Goal: Task Accomplishment & Management: Use online tool/utility

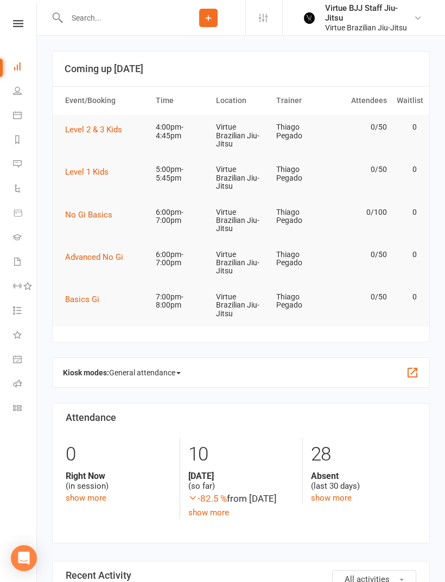
click at [18, 21] on icon at bounding box center [18, 23] width 10 height 7
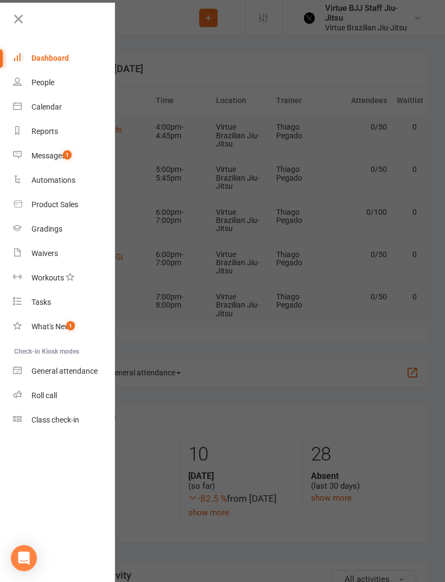
click at [22, 233] on link "Gradings" at bounding box center [64, 229] width 103 height 24
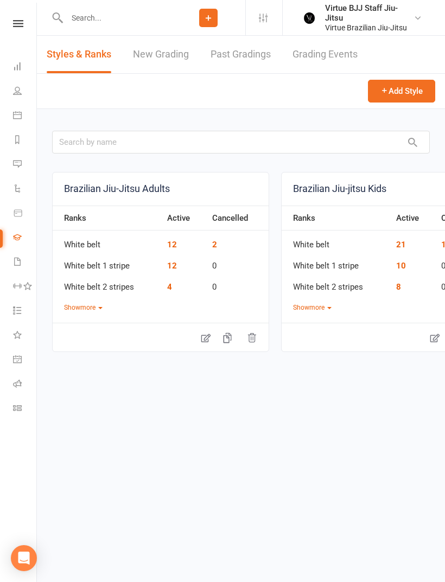
click at [15, 22] on icon at bounding box center [18, 23] width 10 height 7
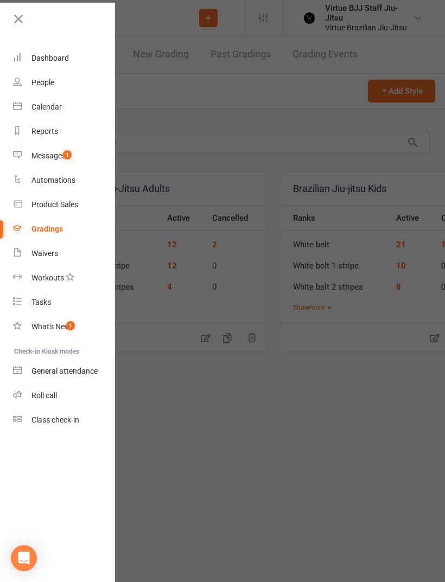
click at [44, 426] on link "Class check-in" at bounding box center [64, 420] width 103 height 24
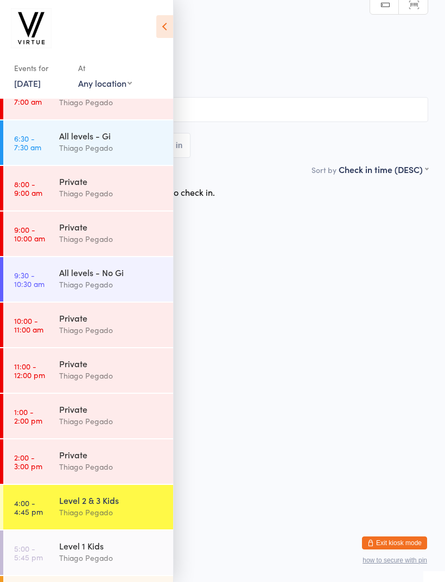
scroll to position [78, 0]
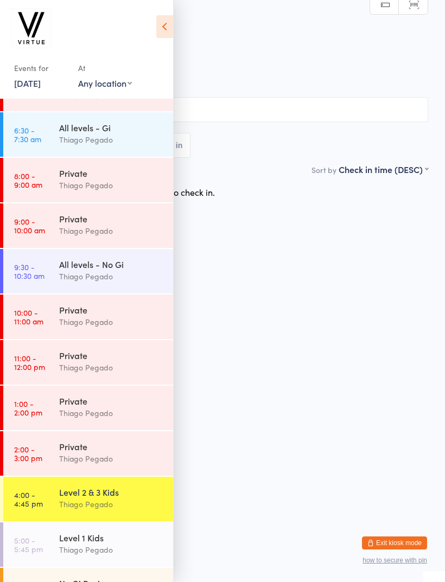
click at [29, 495] on time "4:00 - 4:45 pm" at bounding box center [28, 499] width 29 height 17
click at [163, 25] on icon at bounding box center [164, 26] width 17 height 23
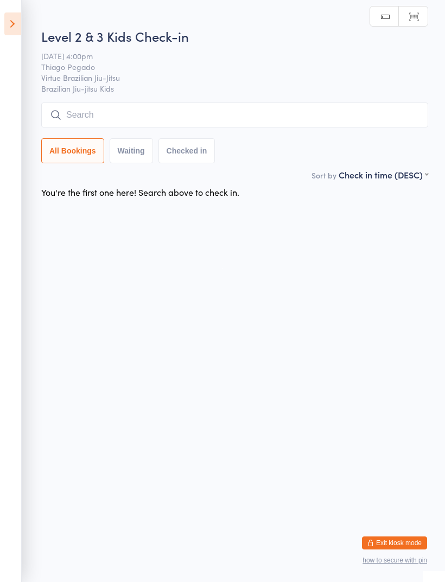
click at [249, 116] on input "search" at bounding box center [234, 115] width 387 height 25
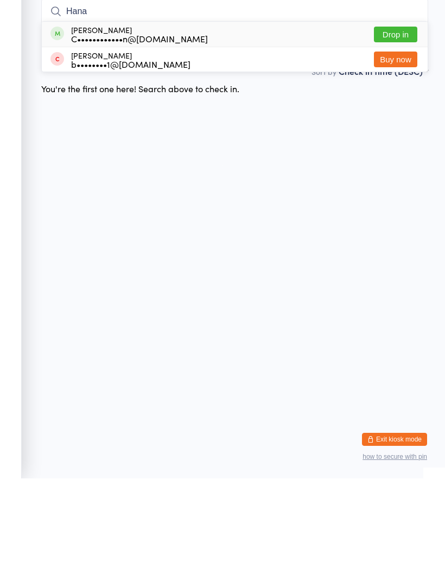
type input "Hana"
click at [67, 129] on div "Hana Anderson C••••••••••••n@yahoo.com" at bounding box center [128, 137] width 157 height 17
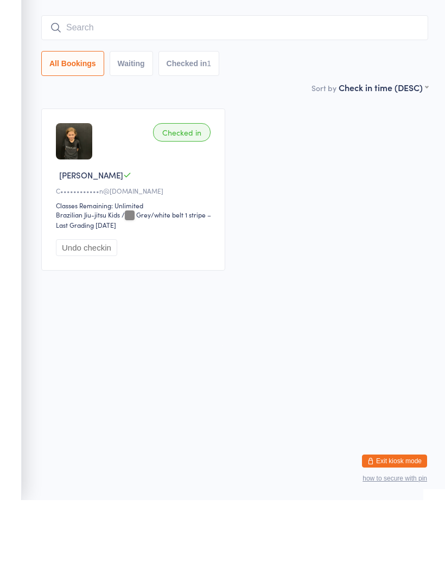
click at [84, 97] on input "search" at bounding box center [234, 109] width 387 height 25
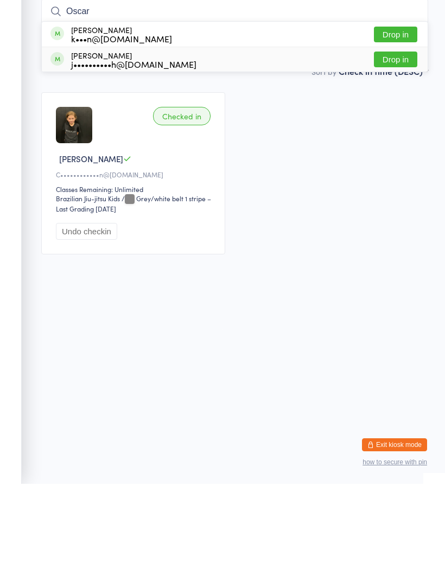
type input "Oscar"
click at [67, 149] on div "Oscar Mcculloch j••••••••••h@gmail.com" at bounding box center [123, 157] width 146 height 17
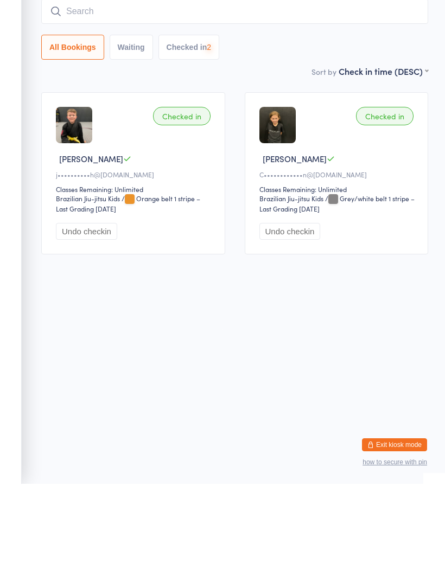
click at [81, 97] on input "search" at bounding box center [234, 109] width 387 height 25
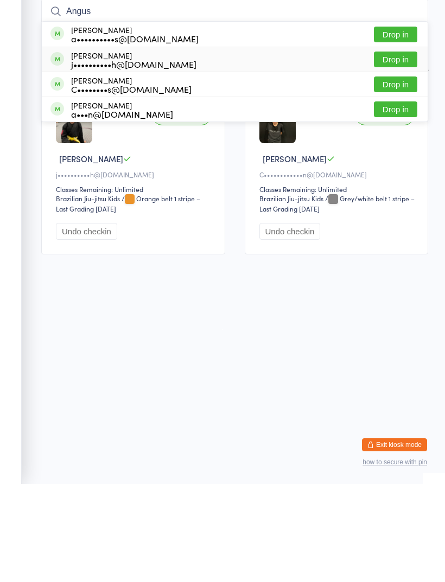
type input "Angus"
click at [77, 158] on div "j••••••••••h@gmail.com" at bounding box center [133, 162] width 125 height 9
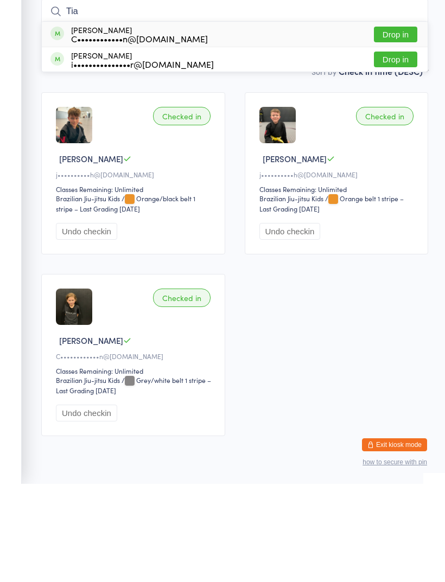
type input "Tia"
click at [62, 125] on span at bounding box center [57, 132] width 14 height 14
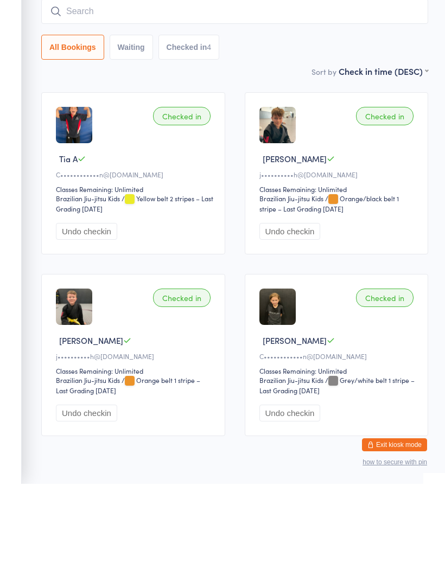
click at [74, 97] on input "search" at bounding box center [234, 109] width 387 height 25
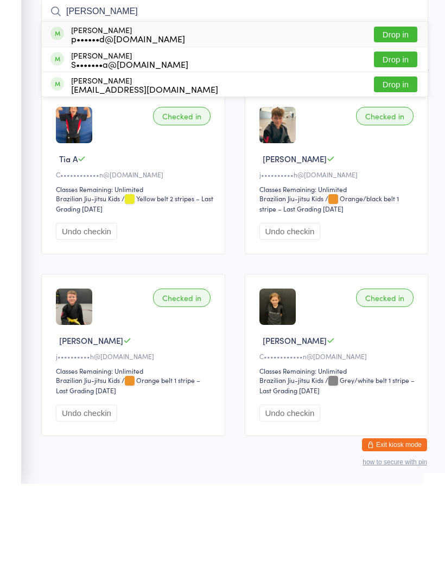
type input "Sam"
click at [64, 124] on div "Sam Hoviatdoost p••••••d@yahoo.com" at bounding box center [117, 132] width 135 height 17
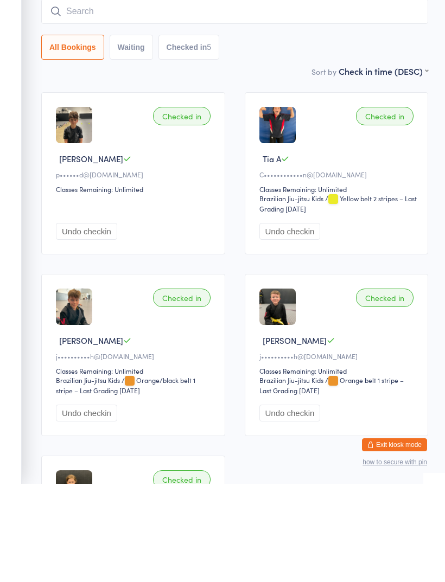
click at [78, 97] on input "search" at bounding box center [234, 109] width 387 height 25
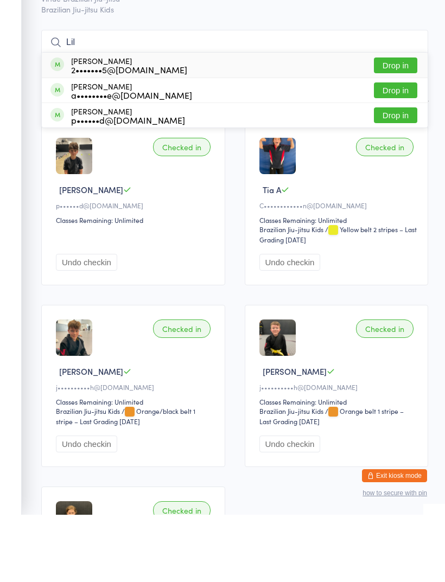
type input "Lil"
click at [174, 170] on div "Lily Hoviatdoost p••••••d@yahoo.com Drop in" at bounding box center [235, 182] width 386 height 24
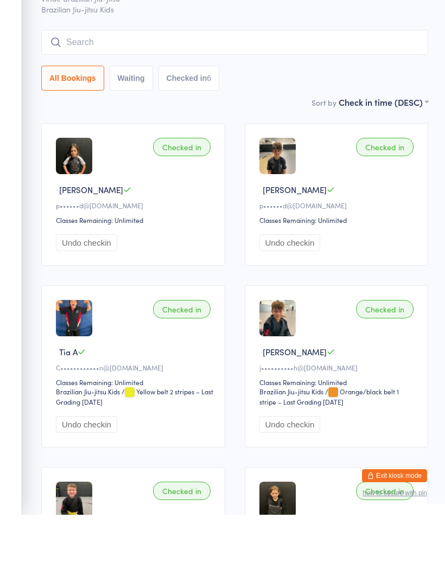
click at [323, 97] on input "search" at bounding box center [234, 109] width 387 height 25
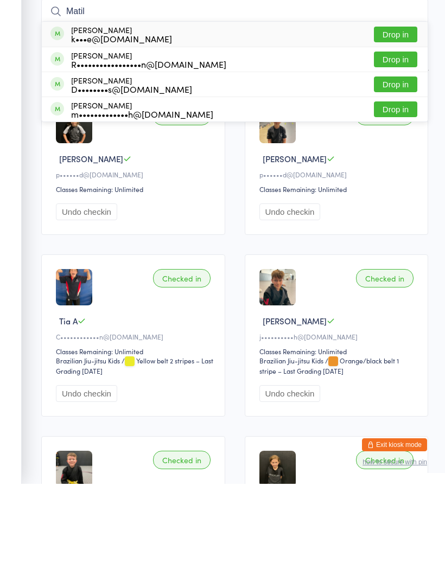
type input "Matil"
click at [393, 125] on button "Drop in" at bounding box center [395, 133] width 43 height 16
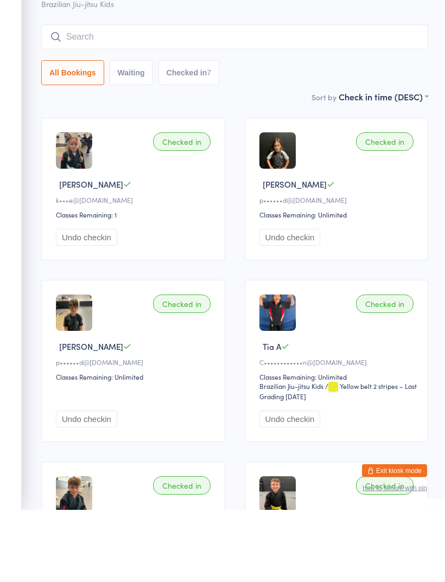
click at [299, 97] on input "search" at bounding box center [234, 109] width 387 height 25
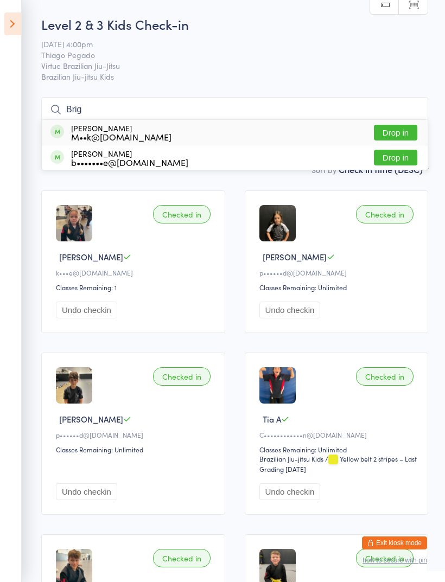
type input "Brig"
click at [74, 136] on div "M••k@organiseit.com.au" at bounding box center [121, 136] width 100 height 9
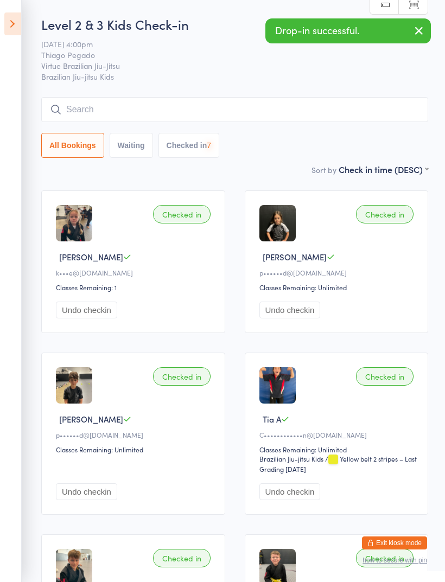
click at [78, 113] on input "search" at bounding box center [234, 109] width 387 height 25
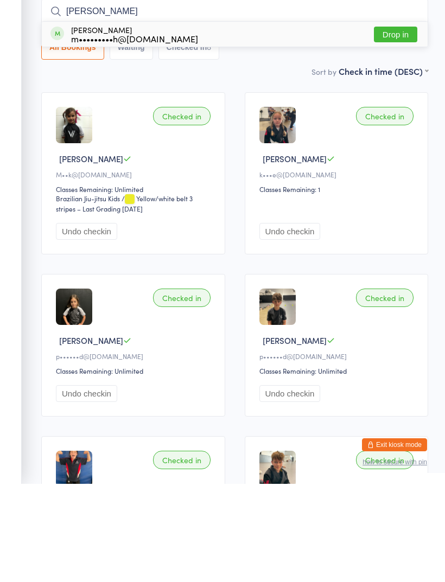
type input "Seth"
click at [73, 124] on div "Seth Boase-illguth m•••••••••h@gmail.com" at bounding box center [134, 132] width 127 height 17
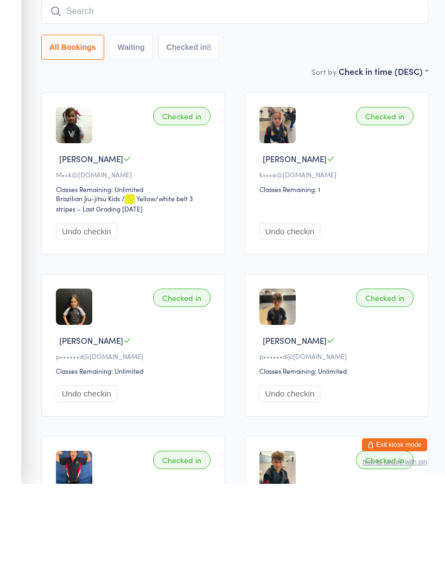
scroll to position [98, 0]
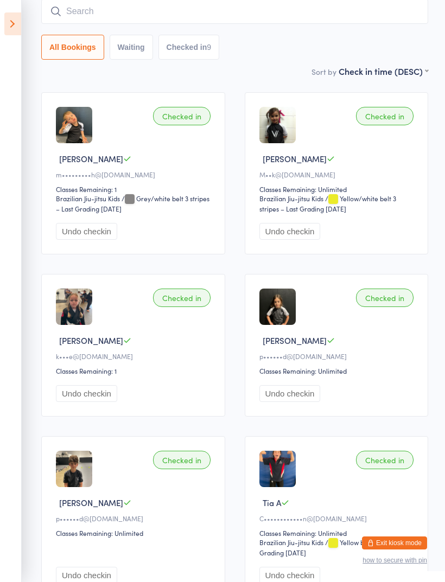
click at [85, 23] on input "search" at bounding box center [234, 11] width 387 height 25
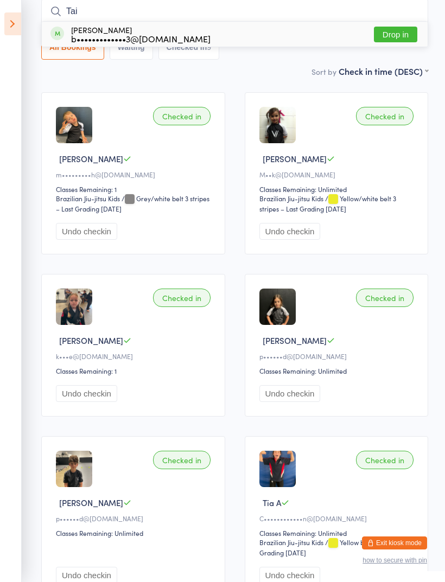
type input "Tai"
click at [65, 37] on div "Tai Collins b•••••••••••••3@hotmail.com" at bounding box center [130, 34] width 160 height 17
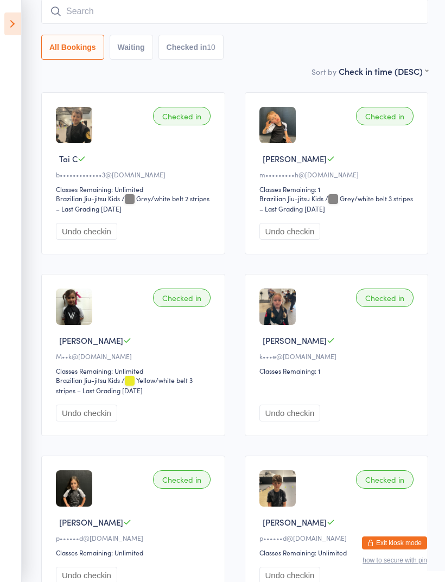
click at [309, 13] on input "search" at bounding box center [234, 11] width 387 height 25
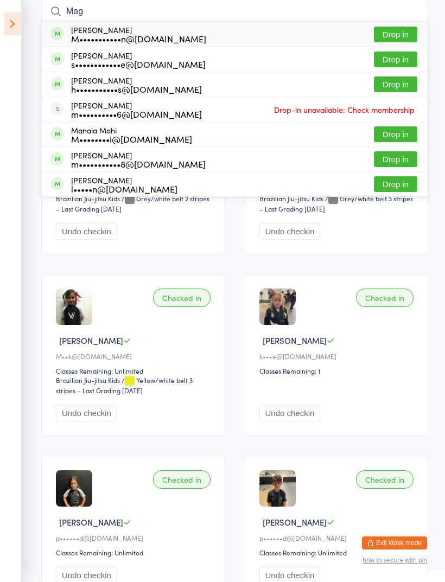
type input "Mag"
click at [80, 34] on div "M•••••••••••n@gmail.com" at bounding box center [138, 38] width 135 height 9
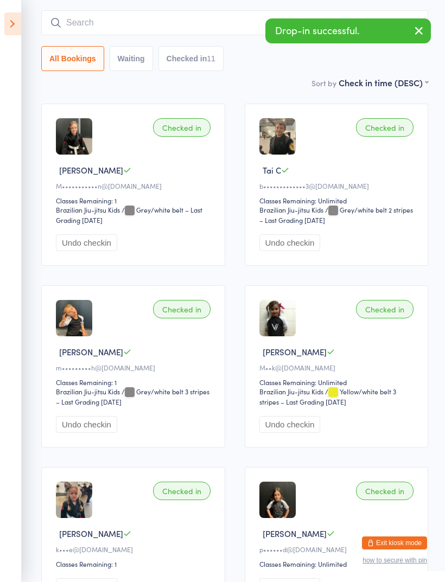
scroll to position [86, 0]
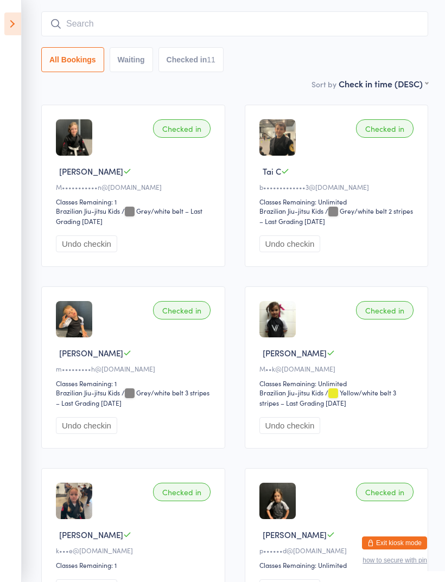
click at [288, 31] on input "search" at bounding box center [234, 23] width 387 height 25
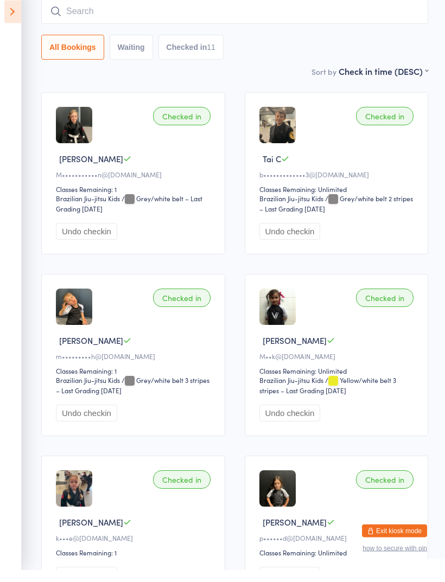
click at [276, 11] on input "search" at bounding box center [234, 23] width 387 height 25
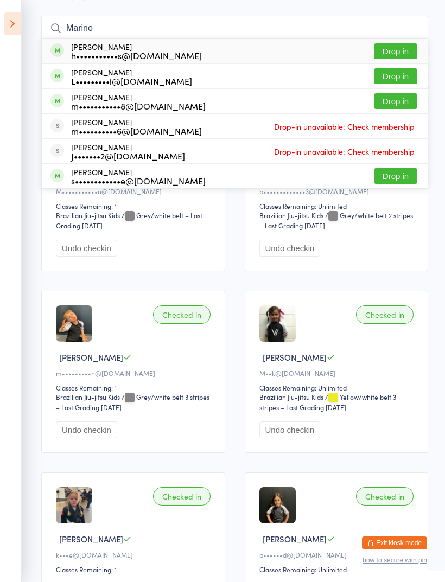
scroll to position [79, 0]
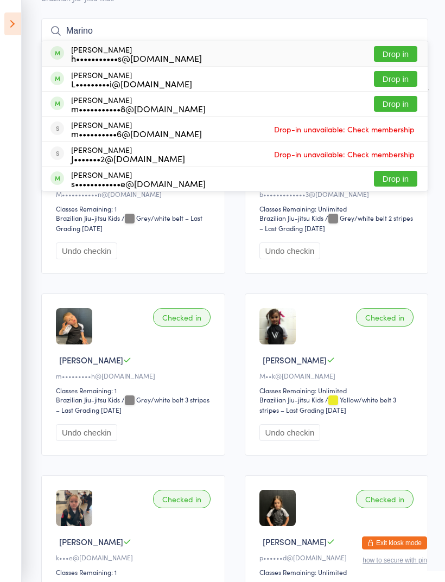
type input "Marino"
click at [198, 56] on div "Marino Mariner h•••••••••••s@hotmail.co.nz Drop in" at bounding box center [235, 53] width 386 height 25
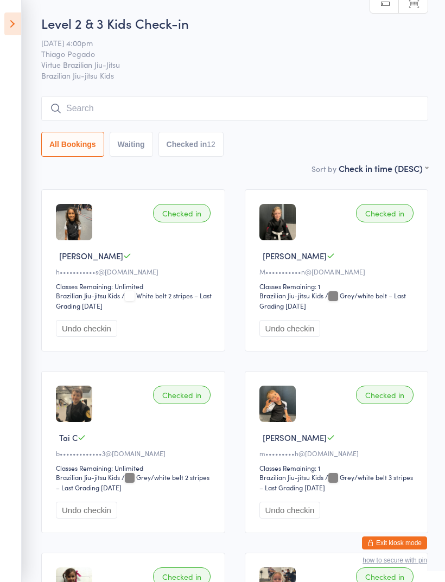
scroll to position [0, 0]
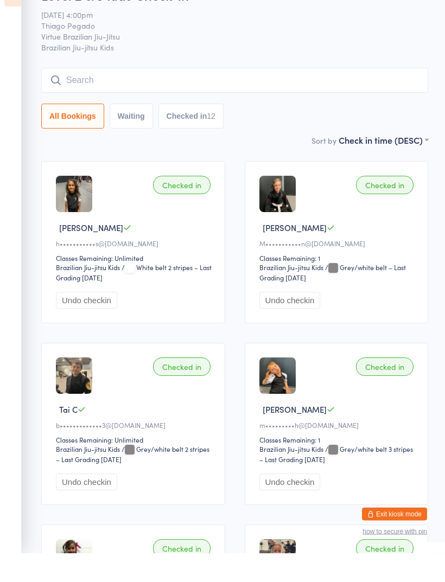
click at [85, 97] on input "search" at bounding box center [234, 109] width 387 height 25
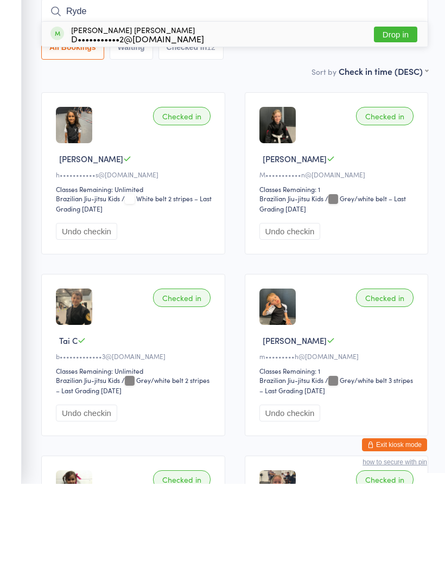
type input "Ryde"
click at [66, 124] on div "Ryder Broadhurst D•••••••••••2@gmail.com" at bounding box center [127, 132] width 154 height 17
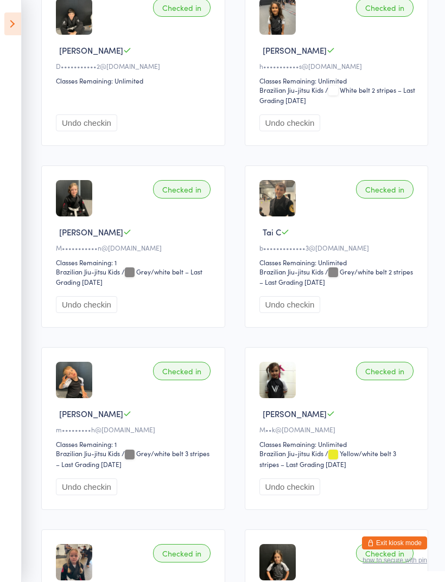
scroll to position [34, 0]
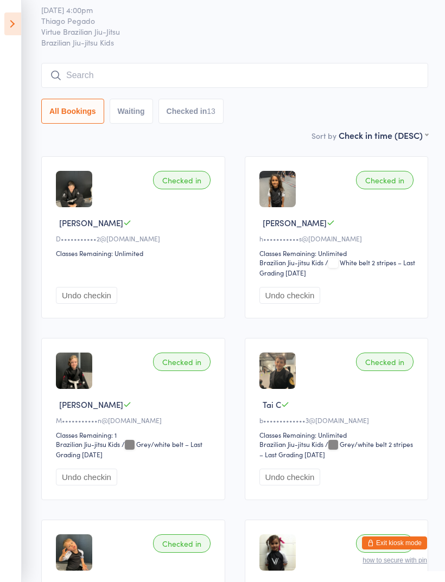
click at [393, 540] on button "Exit kiosk mode" at bounding box center [394, 543] width 65 height 13
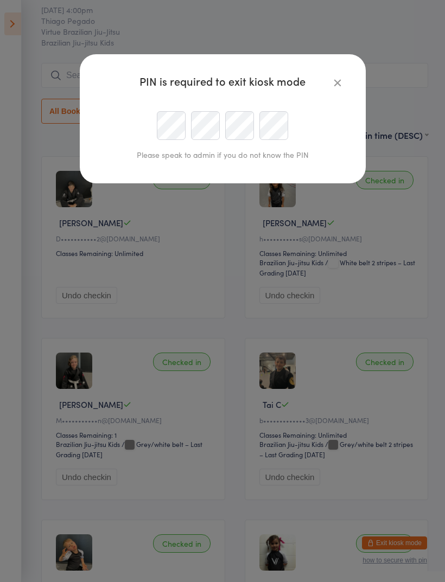
click at [332, 80] on icon "button" at bounding box center [338, 83] width 12 height 12
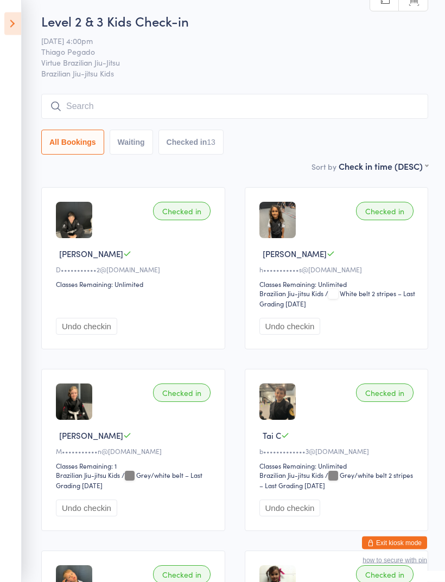
scroll to position [0, 0]
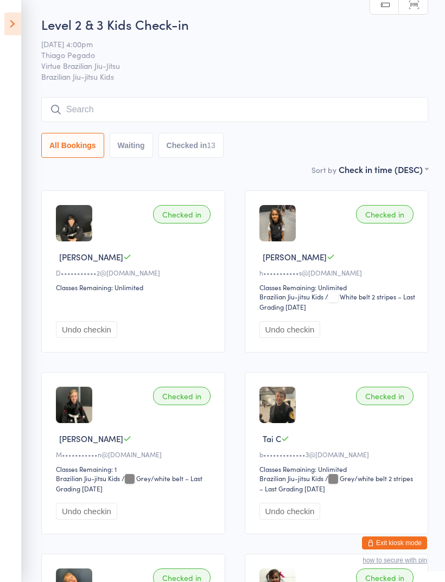
click at [399, 543] on button "Exit kiosk mode" at bounding box center [394, 543] width 65 height 13
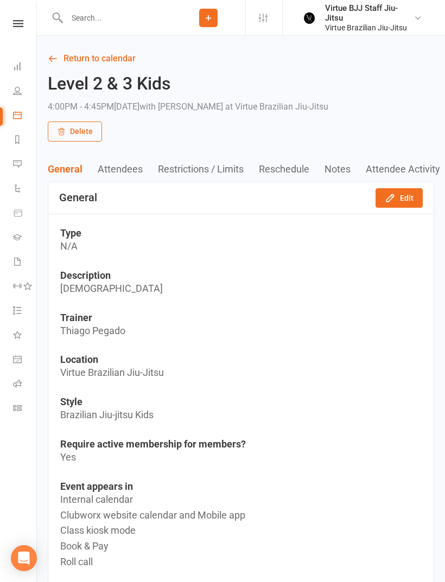
click at [34, 24] on link at bounding box center [18, 23] width 39 height 7
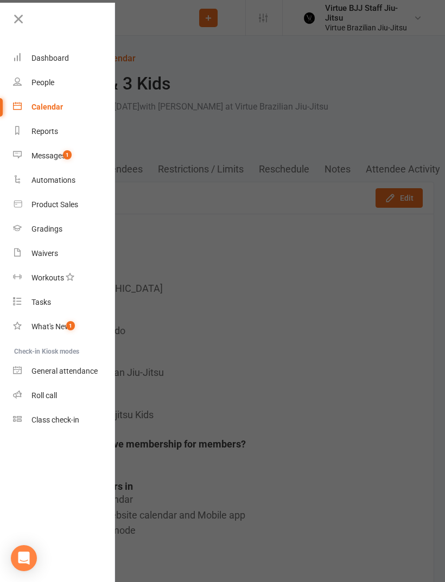
click at [88, 429] on link "Class check-in" at bounding box center [64, 420] width 103 height 24
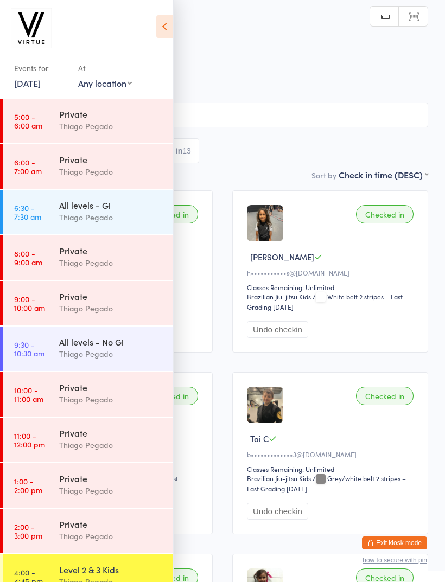
click at [156, 37] on icon at bounding box center [164, 26] width 17 height 23
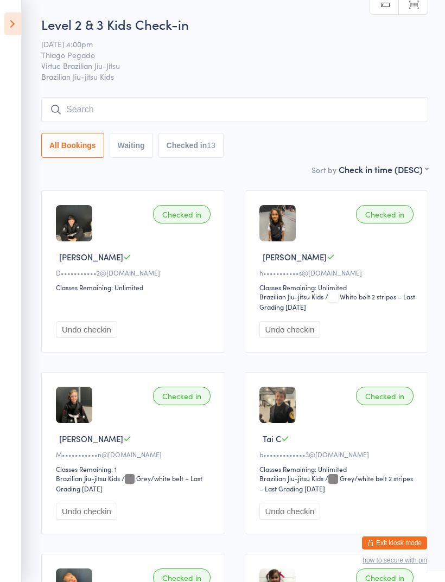
click at [237, 93] on div "Level 2 & 3 Kids Check-in 11 Sep 4:00pm Thiago Pegado Virtue Brazilian Jiu-Jits…" at bounding box center [234, 89] width 387 height 148
click at [255, 120] on input "search" at bounding box center [234, 109] width 387 height 25
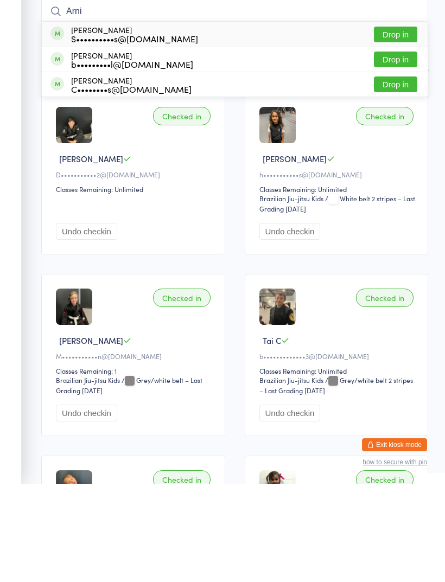
type input "Arni"
click at [62, 124] on div "Arni Parkinson S••••••••••s@hotmail.com" at bounding box center [124, 132] width 148 height 17
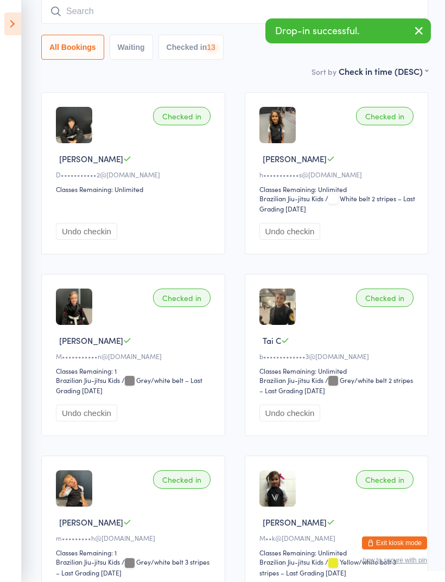
click at [81, 20] on input "search" at bounding box center [234, 11] width 387 height 25
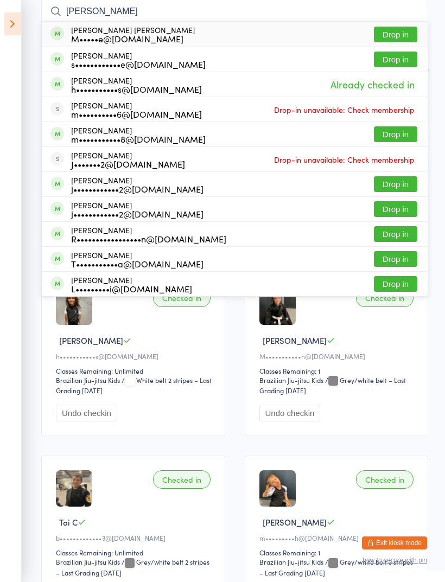
type input "Martina"
click at [63, 36] on span at bounding box center [57, 34] width 14 height 14
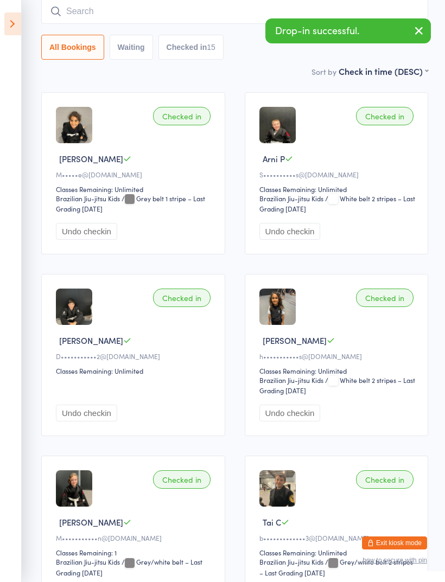
click at [251, 17] on input "search" at bounding box center [234, 11] width 387 height 25
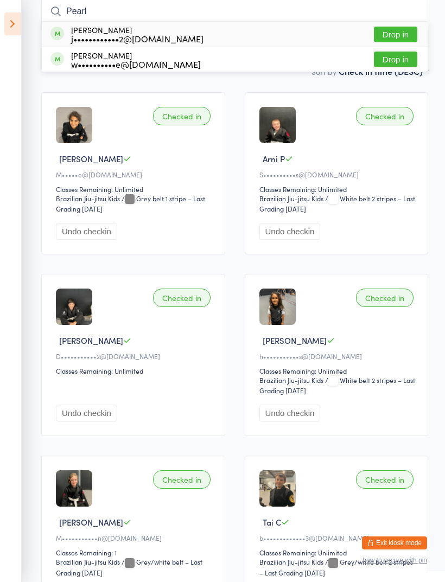
type input "Pearl"
click at [66, 44] on div "Pearl Messina j••••••••••••2@gmail.com Drop in" at bounding box center [235, 34] width 386 height 25
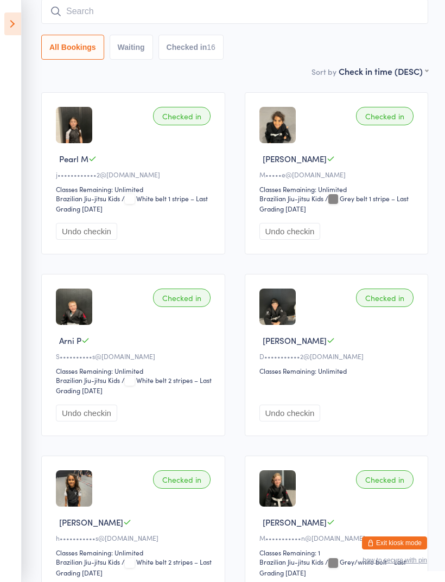
click at [7, 24] on icon at bounding box center [12, 23] width 17 height 23
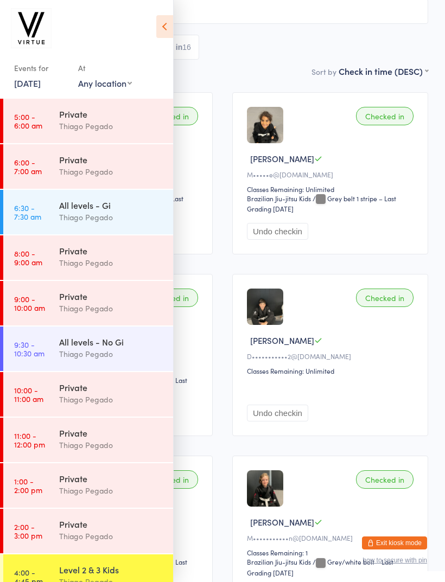
click at [397, 538] on button "Exit kiosk mode" at bounding box center [394, 543] width 65 height 13
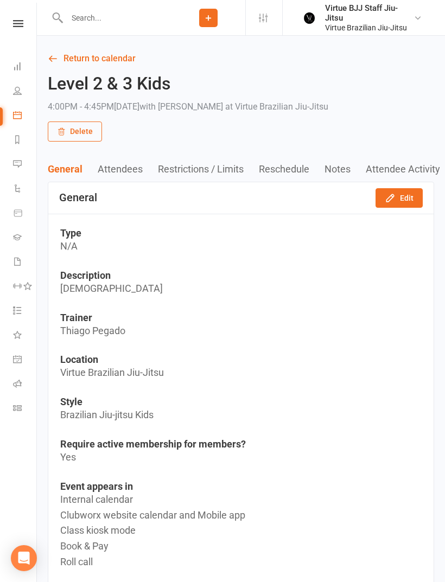
click at [36, 26] on link at bounding box center [18, 23] width 39 height 7
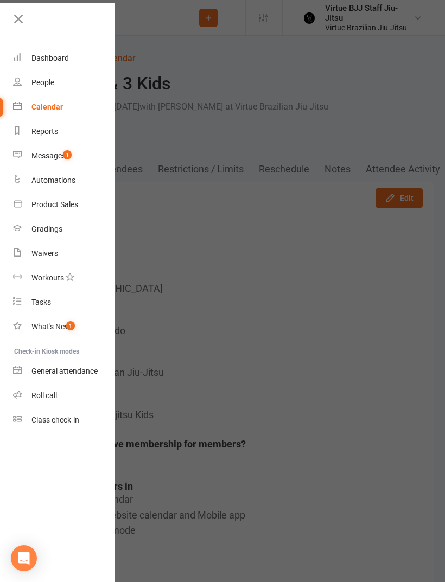
click at [22, 14] on icon at bounding box center [18, 18] width 15 height 15
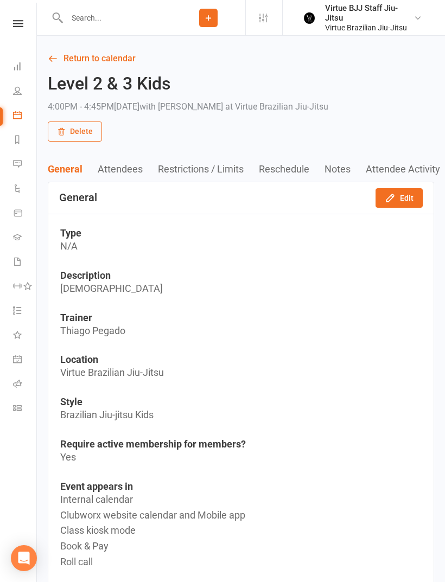
click at [14, 27] on icon at bounding box center [18, 23] width 10 height 7
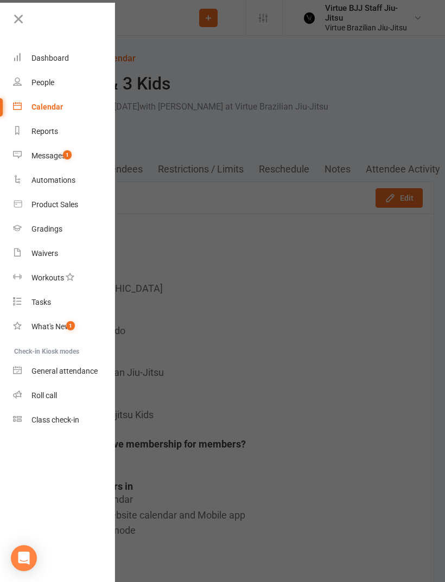
click at [27, 234] on link "Gradings" at bounding box center [64, 229] width 103 height 24
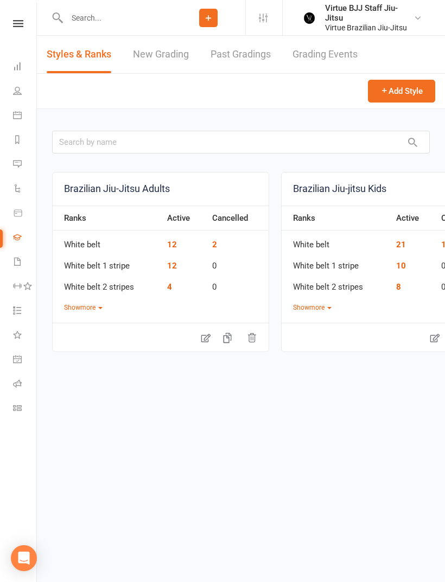
click at [168, 62] on link "New Grading" at bounding box center [161, 54] width 56 height 37
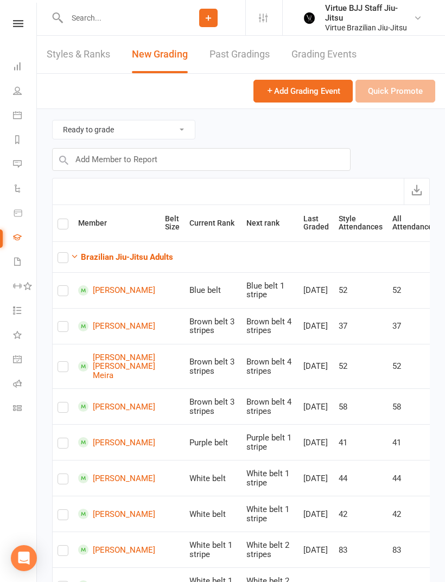
click at [94, 255] on strong "Brazilian Jiu-Jitsu Adults" at bounding box center [127, 257] width 92 height 10
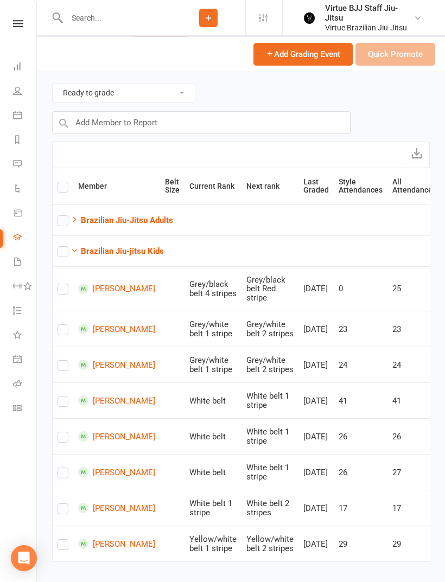
scroll to position [43, 0]
